Goal: Find specific page/section

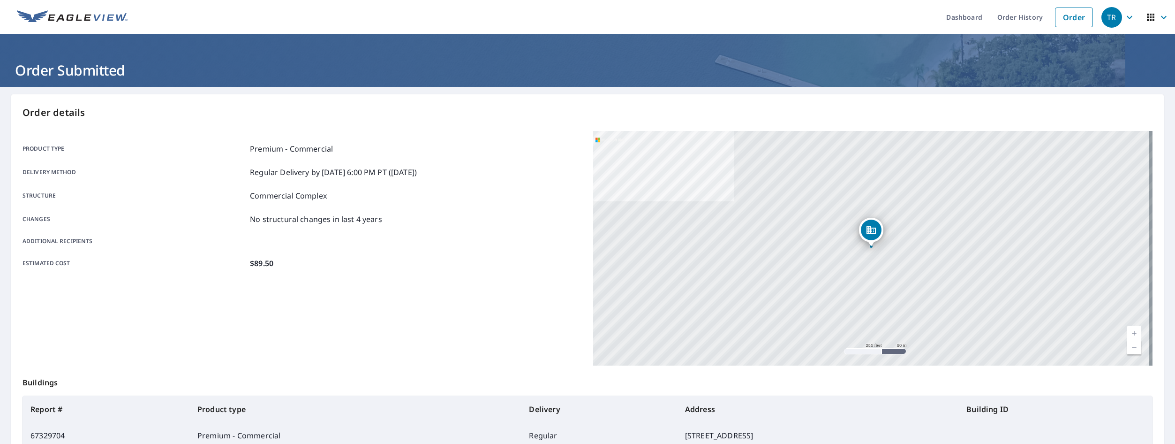
click at [1111, 24] on div "TR" at bounding box center [1111, 17] width 21 height 21
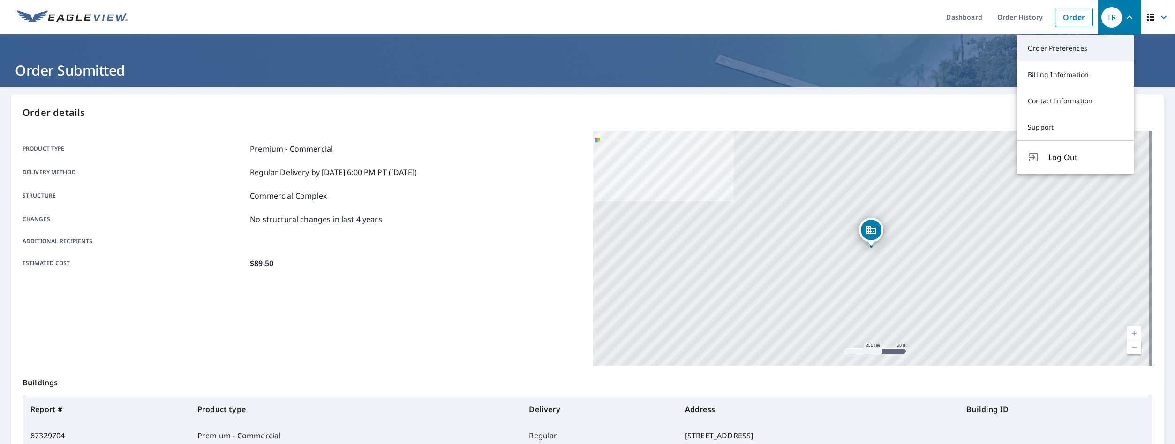
click at [1043, 53] on link "Order Preferences" at bounding box center [1075, 48] width 117 height 26
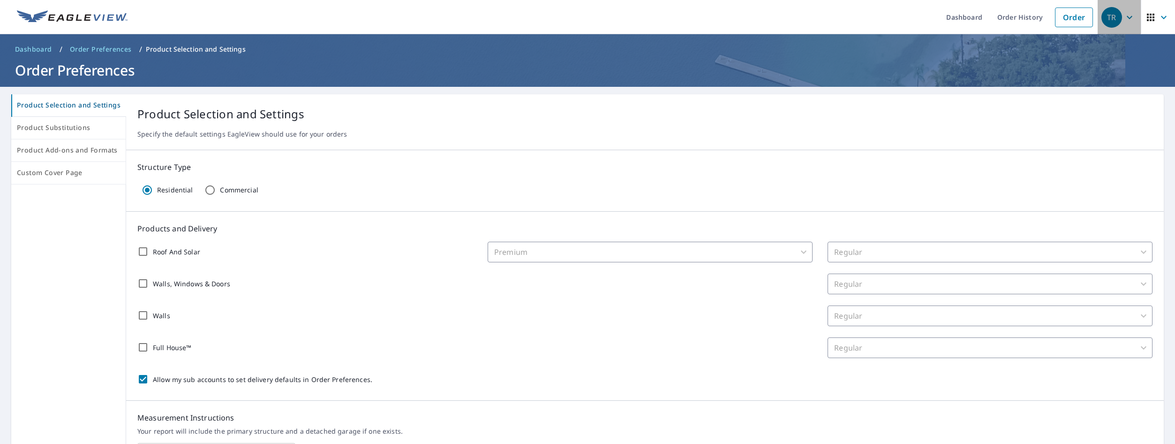
click at [1101, 19] on div "TR" at bounding box center [1111, 17] width 21 height 21
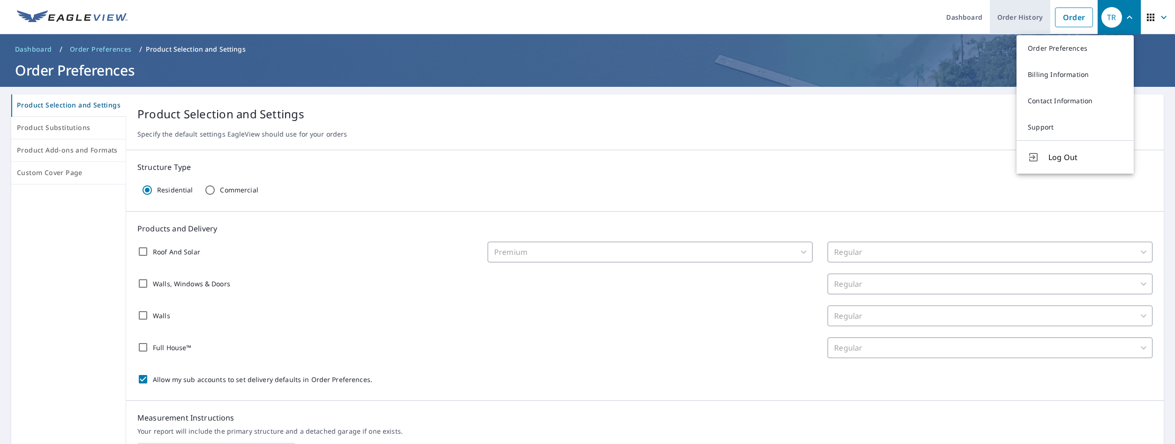
click at [1016, 15] on link "Order History" at bounding box center [1020, 17] width 60 height 34
